Goal: Transaction & Acquisition: Purchase product/service

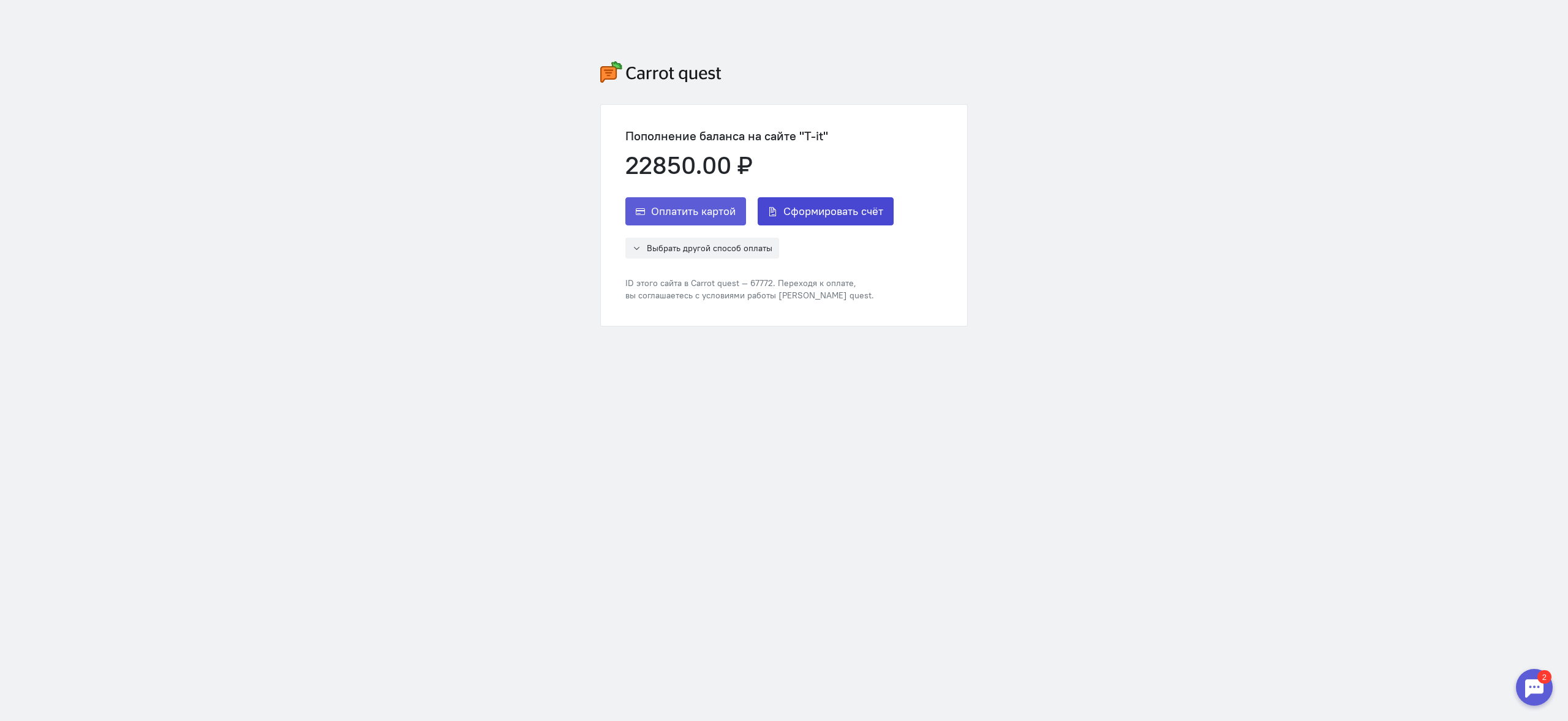
click at [803, 205] on span "Сформировать счёт" at bounding box center [834, 211] width 100 height 15
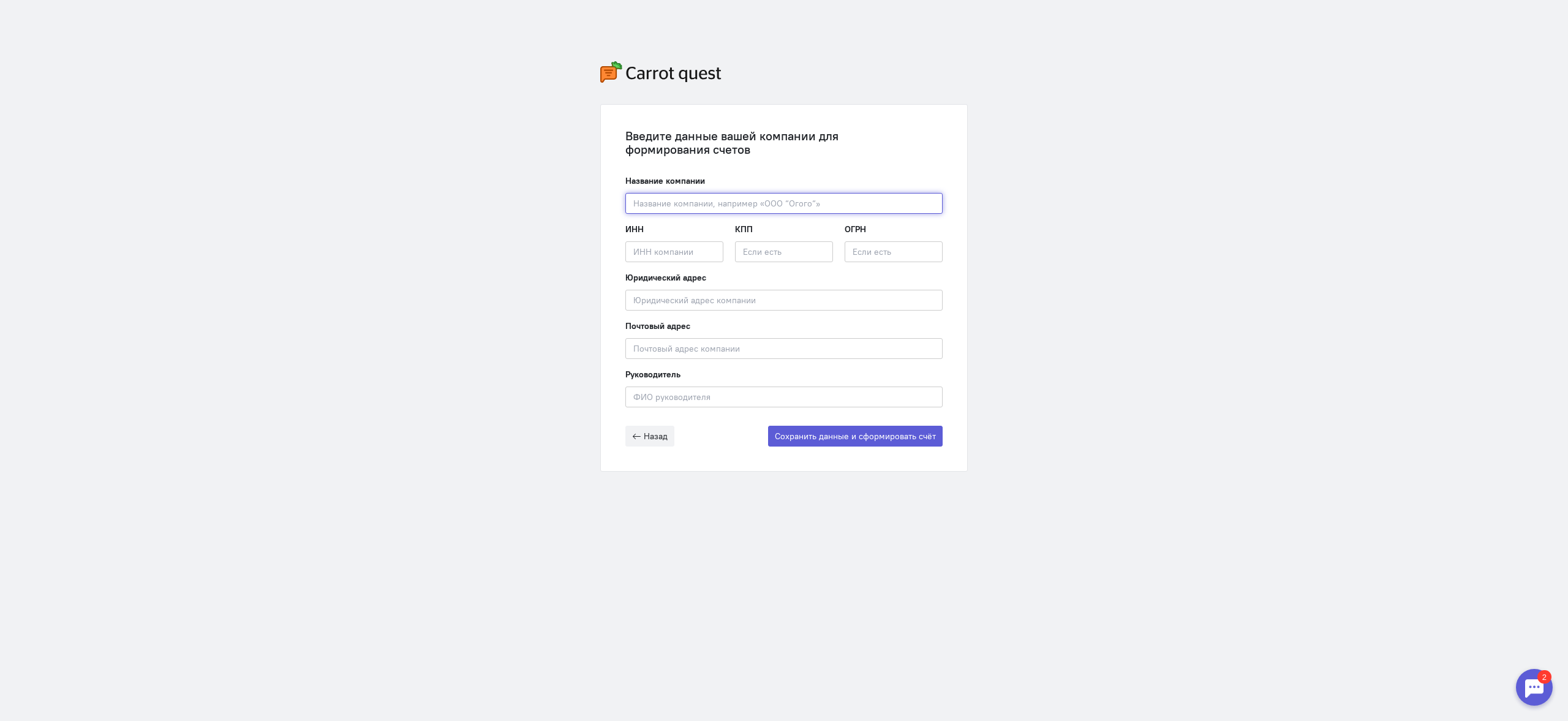
click at [803, 205] on input "text" at bounding box center [784, 203] width 317 height 21
type input "ООО "РУС-ТУЛУТОТ""
click at [711, 293] on input "text" at bounding box center [784, 300] width 317 height 21
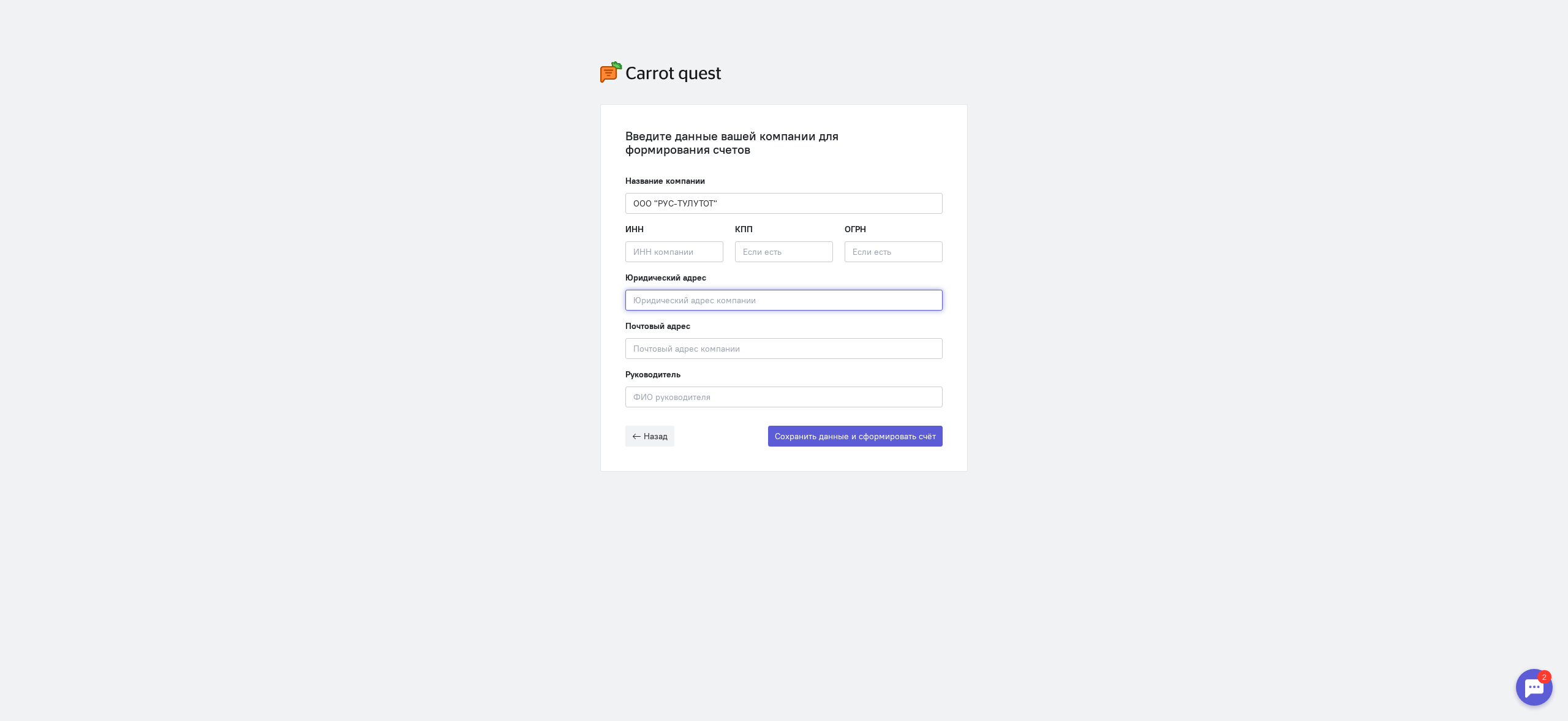
click at [645, 297] on input "text" at bounding box center [784, 300] width 317 height 21
paste input "[STREET_ADDRESS]"
drag, startPoint x: 633, startPoint y: 300, endPoint x: 690, endPoint y: 328, distance: 63.5
click at [690, 328] on form "Название компании ООО "РУС-ТУЛУТОТ" Введите название компании ИНН Введите ИНН к…" at bounding box center [784, 310] width 317 height 272
click at [925, 295] on input "[STREET_ADDRESS]" at bounding box center [784, 300] width 317 height 21
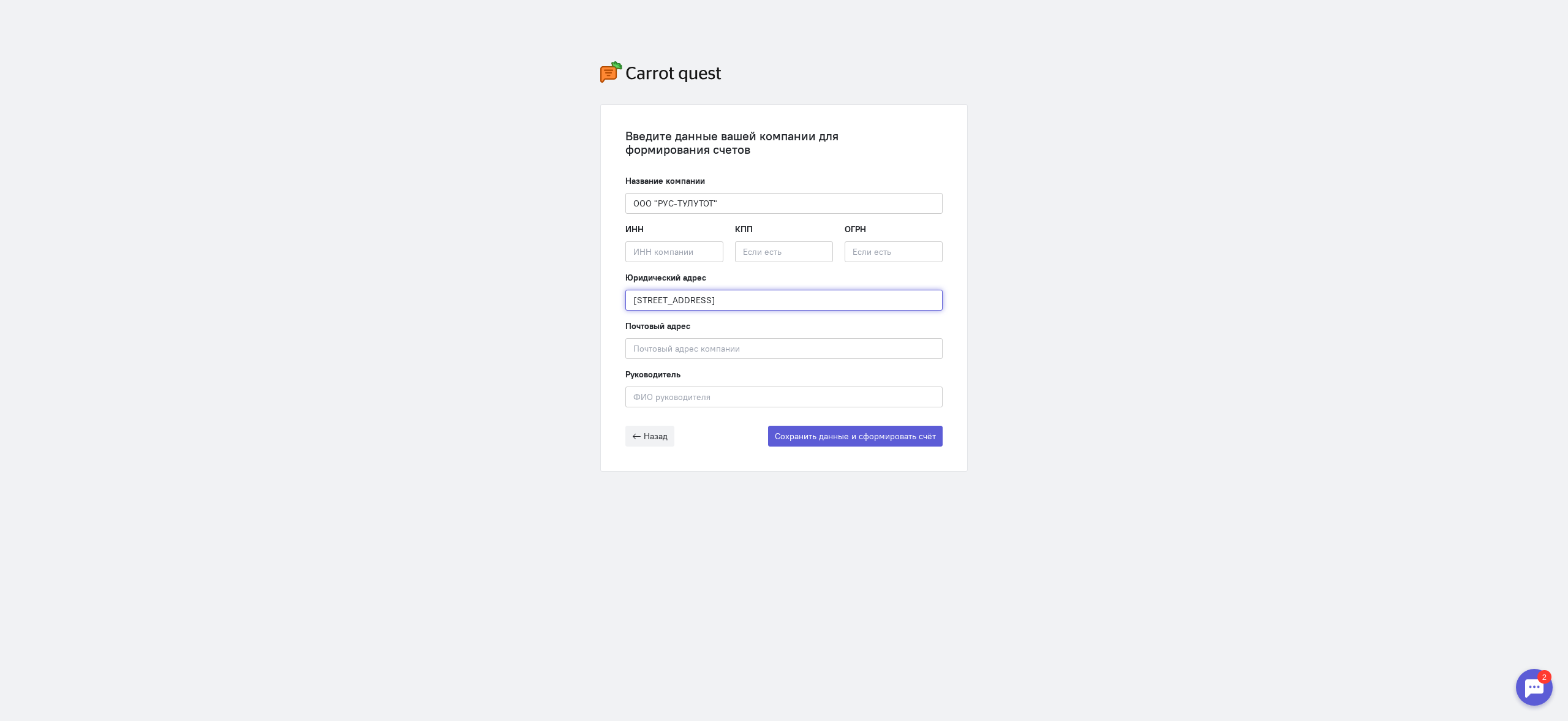
type input "[STREET_ADDRESS]"
click at [642, 244] on input "text" at bounding box center [674, 252] width 98 height 21
paste input "7714156454/772901001"
drag, startPoint x: 676, startPoint y: 252, endPoint x: 727, endPoint y: 249, distance: 51.1
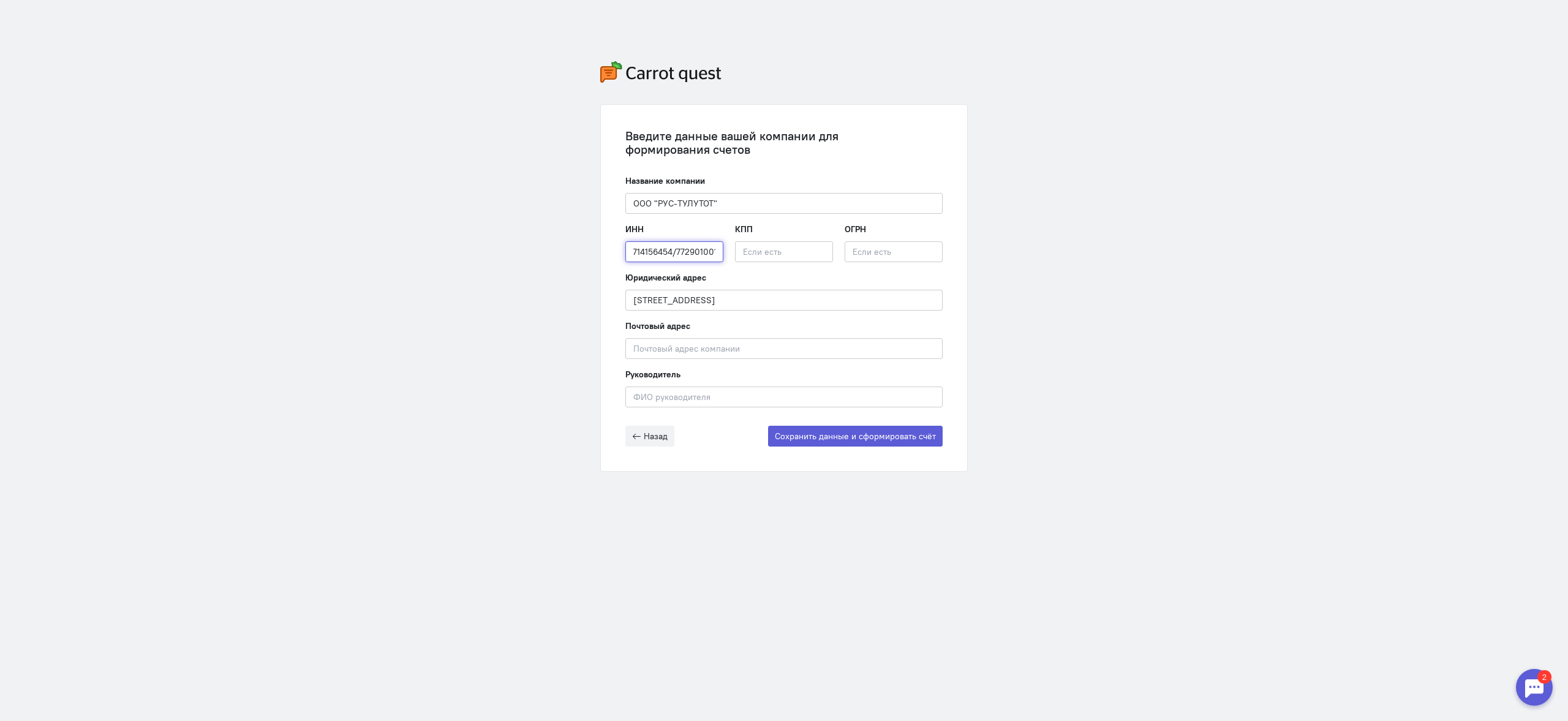
click at [727, 249] on div "ИНН 7714156454/772901001 Введите ИНН компании КПП ОГРН" at bounding box center [784, 247] width 317 height 49
type input "7714156454/"
click at [742, 249] on input "text" at bounding box center [784, 252] width 98 height 21
paste input "772901001"
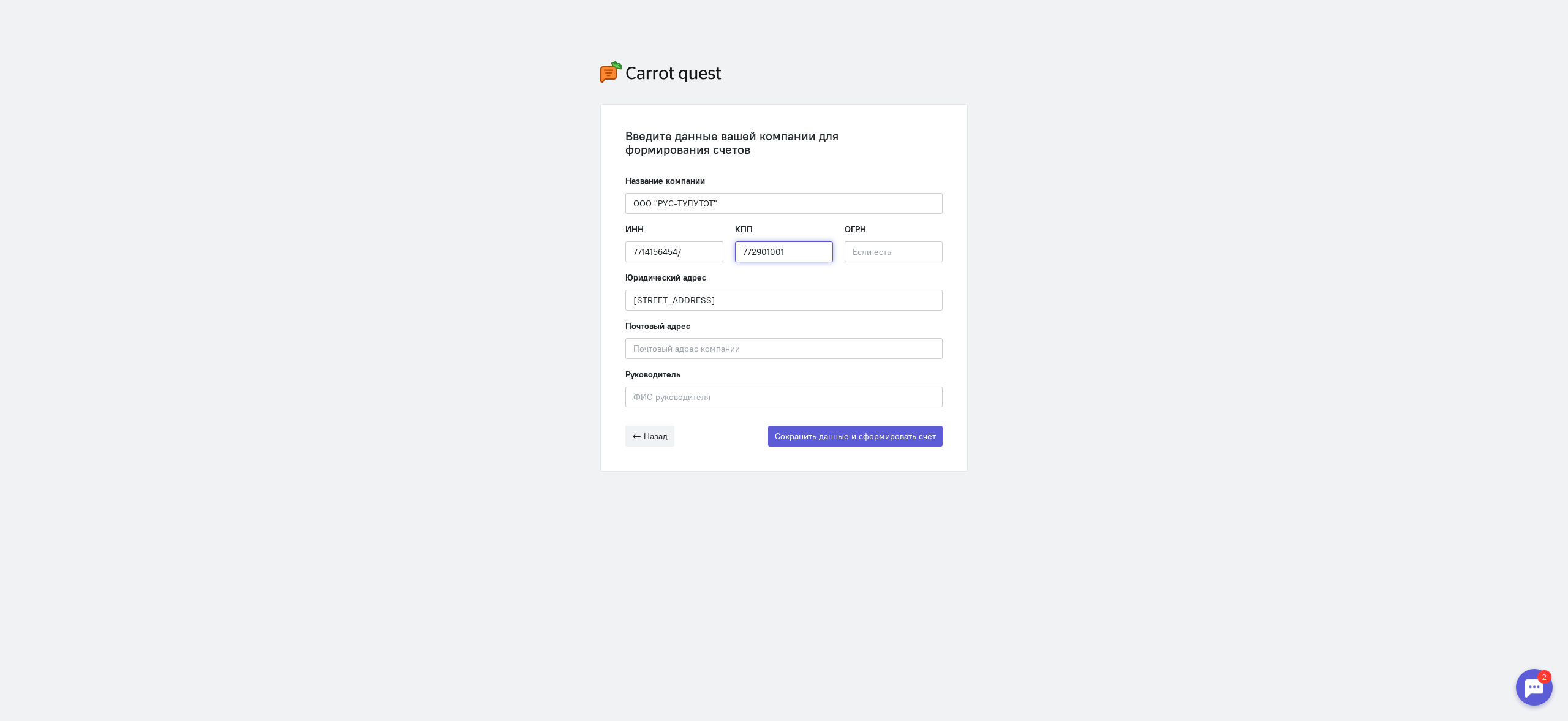
type input "772901001"
click at [685, 247] on input "7714156454/" at bounding box center [674, 252] width 98 height 21
type input "7714156454"
click at [844, 438] on button "Сохранить данные и сформировать счёт" at bounding box center [855, 436] width 175 height 21
click at [632, 431] on button "Назад" at bounding box center [649, 436] width 49 height 21
